Goal: Information Seeking & Learning: Learn about a topic

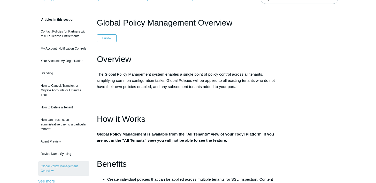
scroll to position [128, 0]
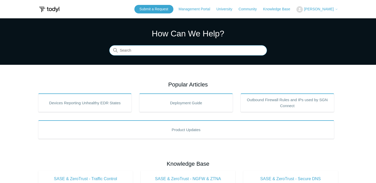
click at [182, 52] on input "Search" at bounding box center [188, 51] width 158 height 10
type input "custom widget"
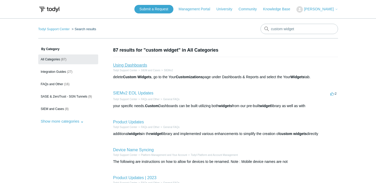
click at [130, 64] on link "Using Dashboards" at bounding box center [130, 65] width 34 height 4
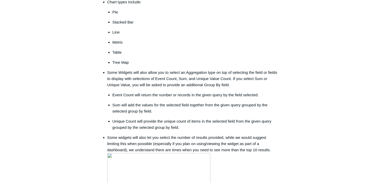
scroll to position [1189, 0]
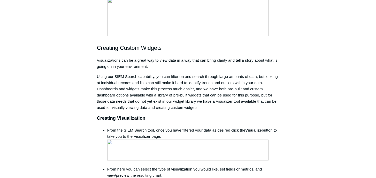
scroll to position [994, 0]
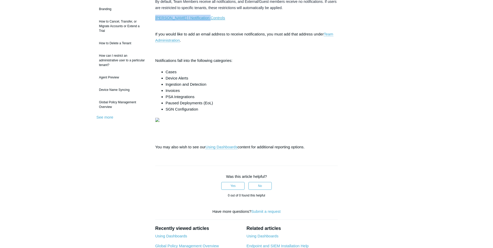
scroll to position [103, 0]
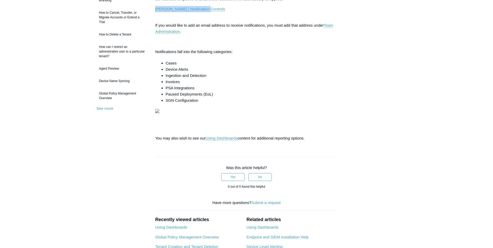
click at [159, 113] on img at bounding box center [157, 111] width 4 height 4
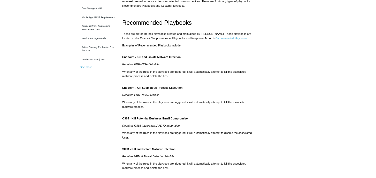
scroll to position [112, 0]
